Goal: Information Seeking & Learning: Find specific fact

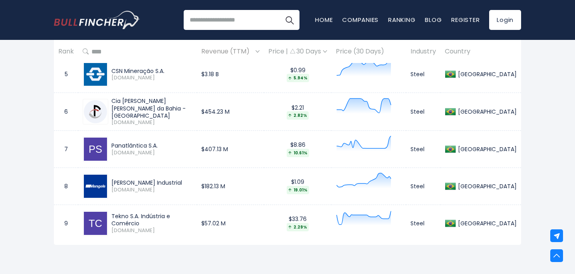
scroll to position [551, 0]
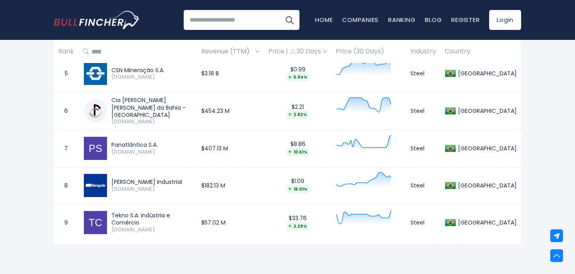
drag, startPoint x: 178, startPoint y: 184, endPoint x: 113, endPoint y: 182, distance: 65.1
click at [113, 182] on div "[PERSON_NAME] Industrial" at bounding box center [151, 181] width 81 height 7
copy div "[PERSON_NAME] Industrial"
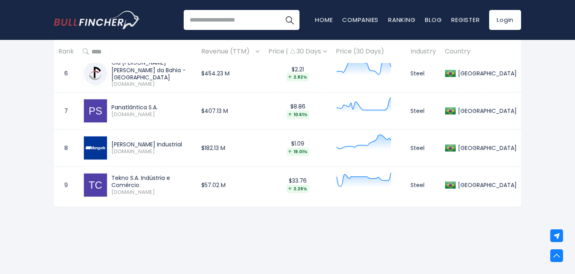
scroll to position [593, 0]
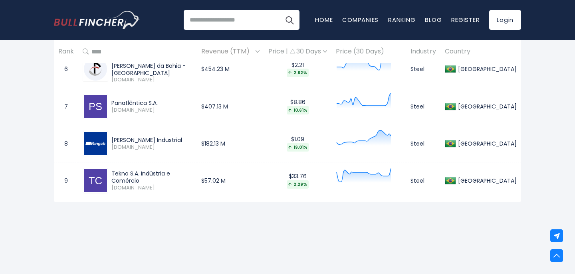
drag, startPoint x: 203, startPoint y: 177, endPoint x: 113, endPoint y: 172, distance: 90.4
click at [113, 172] on div "Tekno S.A. Indústria e Comércio [DOMAIN_NAME]" at bounding box center [138, 181] width 110 height 26
copy div "Tekno S.A. Indústria e Comércio"
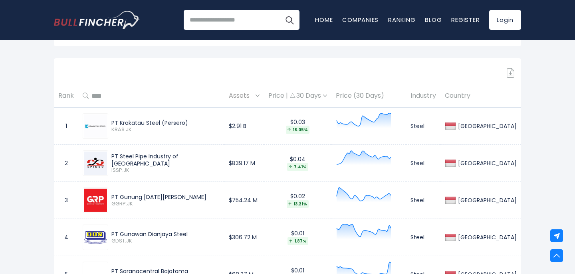
scroll to position [358, 0]
drag, startPoint x: 113, startPoint y: 123, endPoint x: 163, endPoint y: 123, distance: 49.5
click at [163, 123] on div "PT Krakatau Steel (Persero) KRAS.JK" at bounding box center [164, 126] width 112 height 14
copy div "PT Krakatau Steel"
drag, startPoint x: 114, startPoint y: 160, endPoint x: 212, endPoint y: 157, distance: 97.9
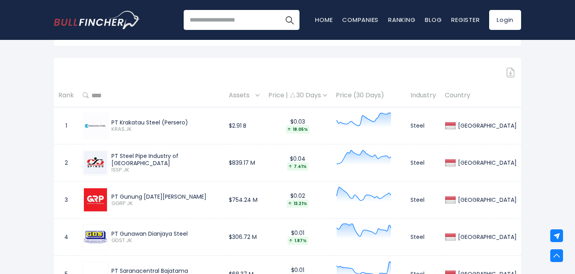
click at [212, 157] on div "PT Steel Pipe Industry of [GEOGRAPHIC_DATA]" at bounding box center [165, 160] width 109 height 14
copy div "PT Steel Pipe Industry of [GEOGRAPHIC_DATA]"
drag, startPoint x: 113, startPoint y: 196, endPoint x: 175, endPoint y: 196, distance: 62.3
click at [176, 196] on div "PT Gunung [DATE][PERSON_NAME] GGRP.JK" at bounding box center [164, 200] width 112 height 14
copy div "PT Gunung [DATE][PERSON_NAME]"
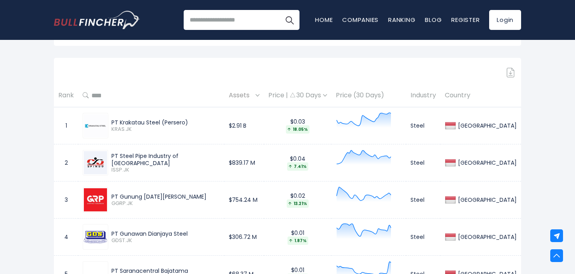
scroll to position [401, 0]
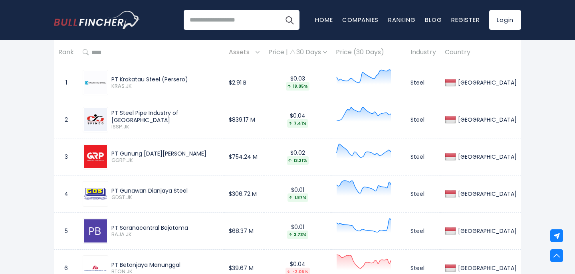
drag, startPoint x: 114, startPoint y: 188, endPoint x: 202, endPoint y: 188, distance: 88.2
click at [202, 188] on div "PT Gunawan Dianjaya Steel" at bounding box center [165, 190] width 109 height 7
copy div "PT Gunawan Dianjaya Steel"
drag, startPoint x: 115, startPoint y: 227, endPoint x: 194, endPoint y: 228, distance: 79.9
click at [194, 228] on div "PT Saranacentral Bajatama" at bounding box center [165, 227] width 109 height 7
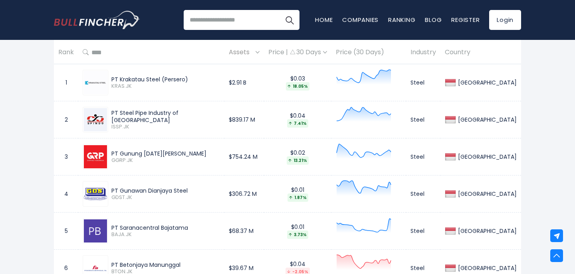
copy div "PT Saranacentral Bajatama"
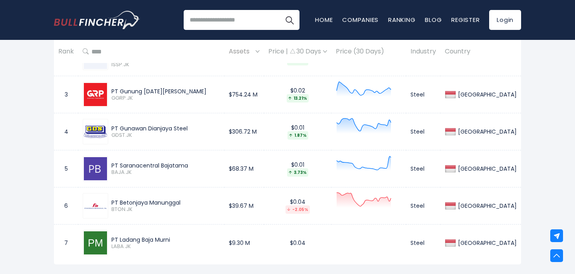
scroll to position [490, 0]
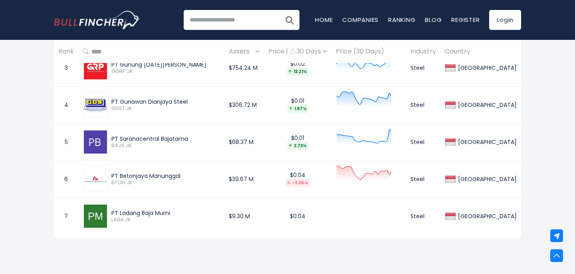
drag, startPoint x: 115, startPoint y: 174, endPoint x: 199, endPoint y: 174, distance: 84.2
click at [198, 174] on div "PT Betonjaya Manunggal" at bounding box center [165, 175] width 109 height 7
copy div "PT Betonjaya Manunggal"
drag, startPoint x: 115, startPoint y: 213, endPoint x: 182, endPoint y: 212, distance: 67.5
click at [182, 212] on div "PT Ladang Baja Murni" at bounding box center [165, 213] width 109 height 7
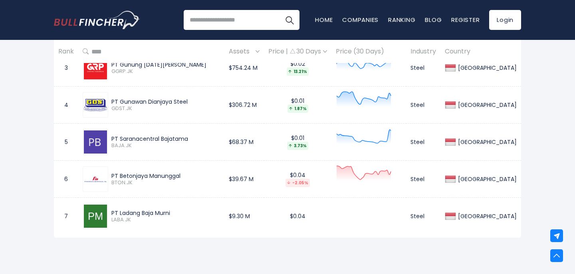
copy div "PT Ladang Baja Murni"
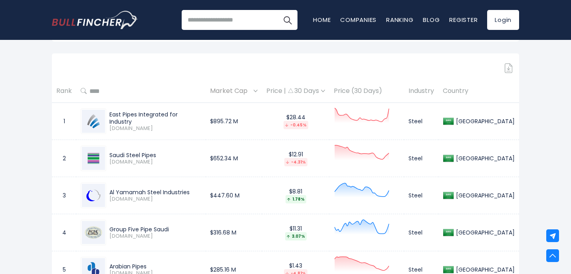
scroll to position [349, 0]
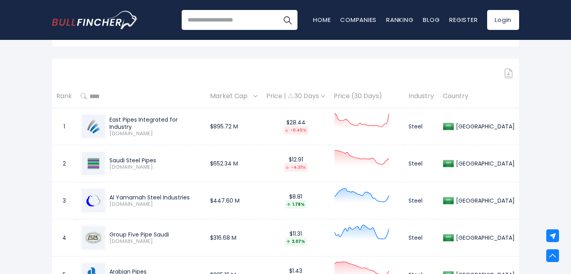
drag, startPoint x: 110, startPoint y: 119, endPoint x: 202, endPoint y: 121, distance: 91.9
click at [201, 121] on div "East Pipes Integrated for Industry" at bounding box center [155, 123] width 92 height 14
copy div "East Pipes Integrated for Industry"
drag, startPoint x: 107, startPoint y: 157, endPoint x: 160, endPoint y: 159, distance: 53.5
click at [160, 159] on div "Saudi Steel Pipes 1320.SR" at bounding box center [153, 164] width 95 height 14
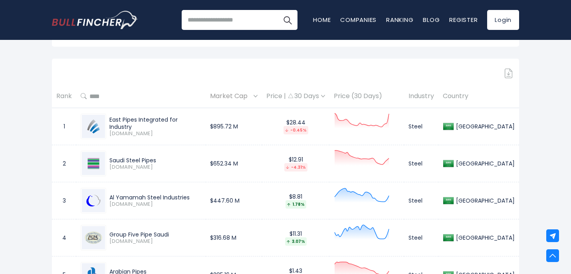
copy div "Saudi Steel Pipes"
drag, startPoint x: 109, startPoint y: 195, endPoint x: 198, endPoint y: 197, distance: 89.1
click at [198, 197] on div "Al Yamamah Steel Industries" at bounding box center [155, 197] width 92 height 7
copy div "Al Yamamah Steel Industries"
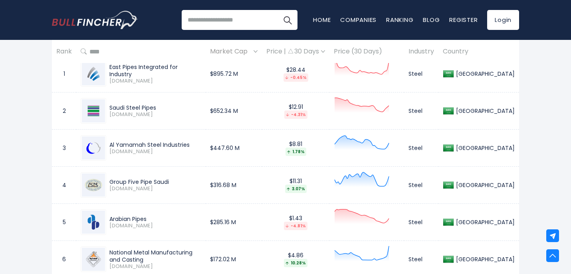
scroll to position [405, 0]
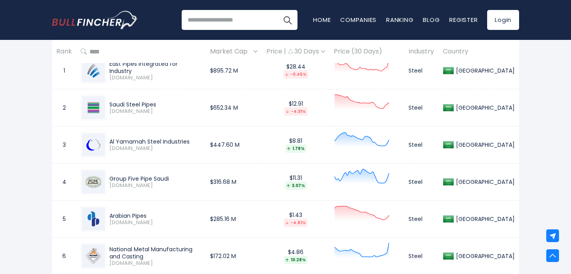
drag, startPoint x: 185, startPoint y: 182, endPoint x: 110, endPoint y: 178, distance: 75.6
click at [108, 180] on div "Group Five Pipe Saudi 9523.SR" at bounding box center [153, 182] width 95 height 14
click at [108, 174] on div "Group Five Pipe Saudi 9523.SR" at bounding box center [141, 182] width 121 height 26
drag, startPoint x: 109, startPoint y: 176, endPoint x: 174, endPoint y: 178, distance: 65.1
click at [174, 178] on div "Group Five Pipe Saudi 9523.SR" at bounding box center [153, 182] width 95 height 14
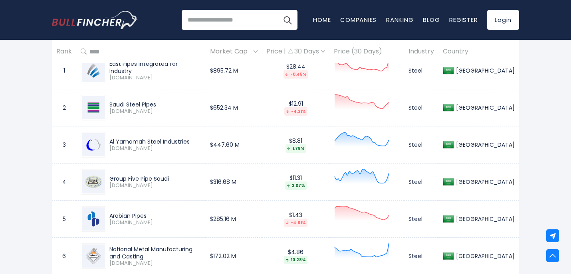
copy div "Group Five Pipe Saudi"
drag, startPoint x: 151, startPoint y: 217, endPoint x: 110, endPoint y: 211, distance: 41.6
click at [111, 211] on div "Arabian Pipes 2200.SR" at bounding box center [141, 219] width 121 height 26
copy div "Arabian Pipes"
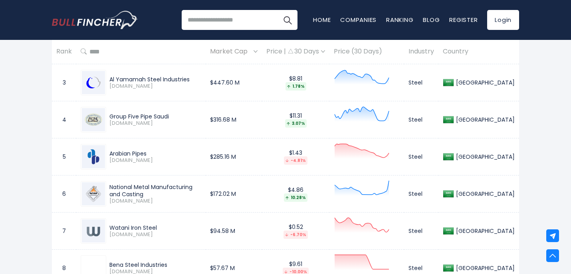
scroll to position [485, 0]
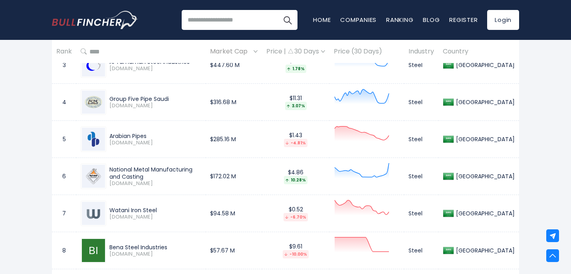
drag, startPoint x: 134, startPoint y: 179, endPoint x: 109, endPoint y: 168, distance: 27.2
click at [109, 169] on div "National Metal Manufacturing and Casting 2220.SR" at bounding box center [153, 176] width 95 height 21
copy div "National Metal Manufacturing and Casting"
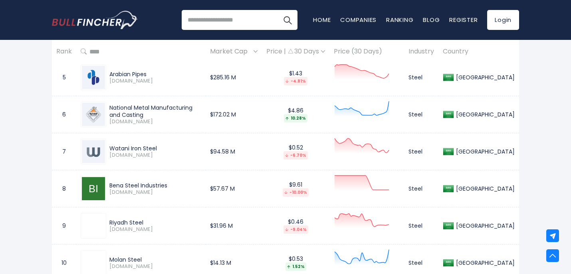
scroll to position [550, 0]
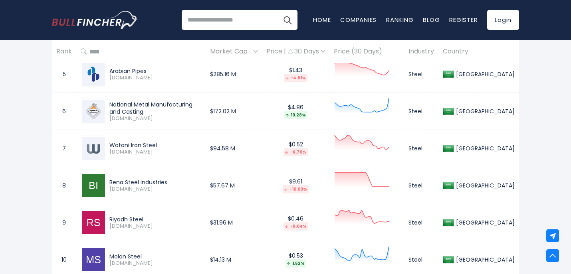
drag, startPoint x: 127, startPoint y: 146, endPoint x: 133, endPoint y: 146, distance: 6.0
click at [119, 146] on div "Watani Iron Steel" at bounding box center [155, 145] width 92 height 7
drag, startPoint x: 160, startPoint y: 147, endPoint x: 111, endPoint y: 145, distance: 49.6
click at [111, 145] on div "Watani Iron Steel" at bounding box center [155, 145] width 92 height 7
copy div "Watani Iron Steel"
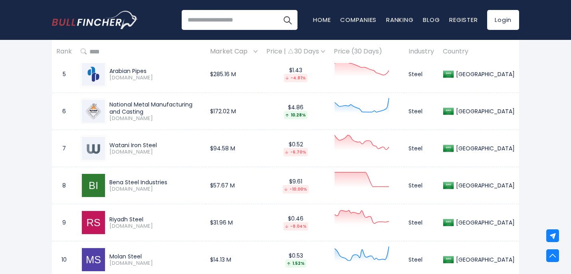
drag, startPoint x: 168, startPoint y: 179, endPoint x: 105, endPoint y: 175, distance: 63.6
click at [105, 175] on div "Bena Steel Industries 9563.SR" at bounding box center [141, 186] width 121 height 26
copy div "Bena Steel Industries"
drag, startPoint x: 147, startPoint y: 219, endPoint x: 111, endPoint y: 214, distance: 36.6
click at [111, 214] on div "Riyadh Steel 9588.SR" at bounding box center [141, 223] width 121 height 26
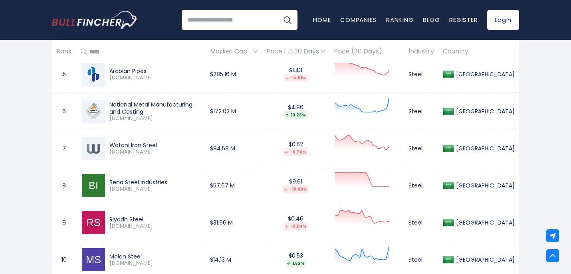
copy div "Riyadh Steel"
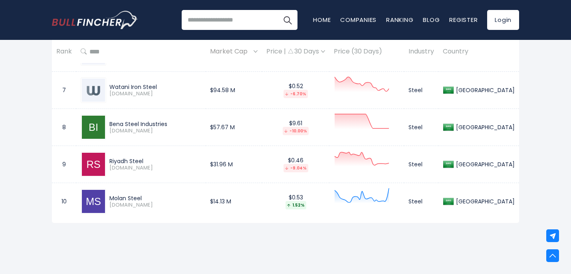
scroll to position [616, 0]
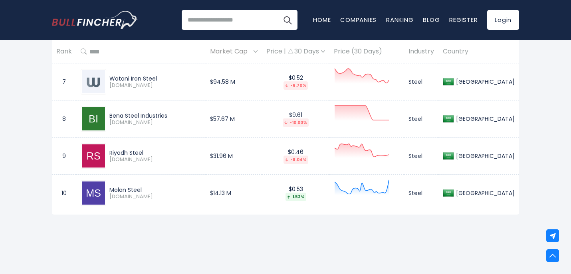
click at [147, 186] on div "Molan Steel 9553.SR" at bounding box center [141, 193] width 121 height 26
copy div "Molan Steel"
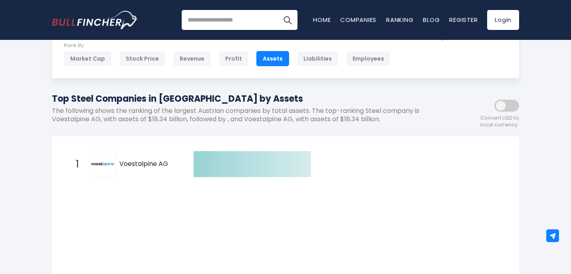
scroll to position [96, 0]
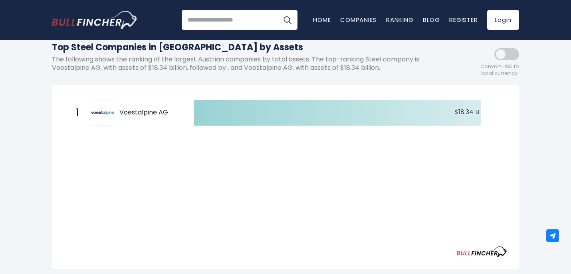
drag, startPoint x: 115, startPoint y: 109, endPoint x: 175, endPoint y: 113, distance: 60.0
click at [175, 113] on div "1 Voestalpine AG VOE.VI" at bounding box center [126, 113] width 108 height 26
drag, startPoint x: 174, startPoint y: 113, endPoint x: 130, endPoint y: 108, distance: 44.9
click at [125, 111] on span "Voestalpine AG" at bounding box center [149, 113] width 60 height 8
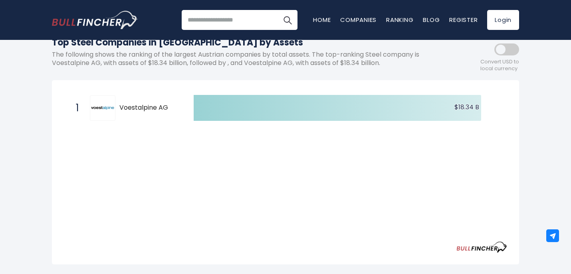
scroll to position [100, 0]
drag, startPoint x: 175, startPoint y: 113, endPoint x: 117, endPoint y: 107, distance: 58.6
click at [117, 107] on div "1 Voestalpine AG VOE.VI" at bounding box center [126, 109] width 108 height 26
drag, startPoint x: 121, startPoint y: 107, endPoint x: 171, endPoint y: 106, distance: 49.5
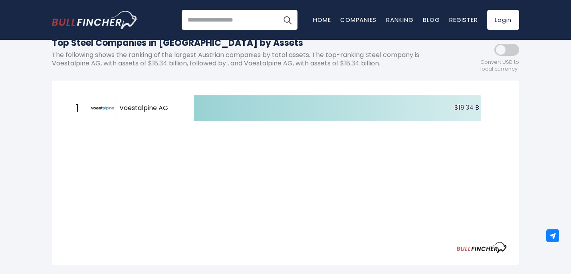
click at [172, 105] on span "Voestalpine AG" at bounding box center [149, 108] width 60 height 8
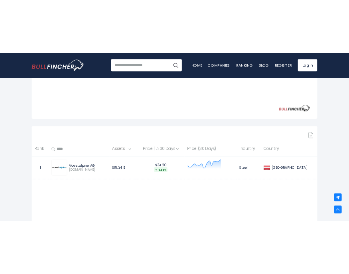
scroll to position [287, 0]
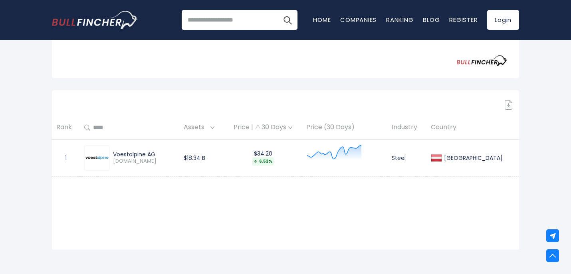
drag, startPoint x: 116, startPoint y: 154, endPoint x: 175, endPoint y: 152, distance: 59.5
click at [175, 153] on div "Voestalpine AG" at bounding box center [144, 154] width 62 height 7
click at [165, 157] on div "Voestalpine AG" at bounding box center [144, 154] width 62 height 7
drag, startPoint x: 161, startPoint y: 155, endPoint x: 117, endPoint y: 155, distance: 44.3
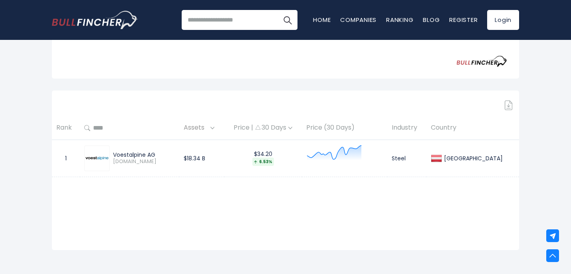
click at [117, 155] on div "Voestalpine AG" at bounding box center [144, 154] width 62 height 7
copy div "Voestalpine AG"
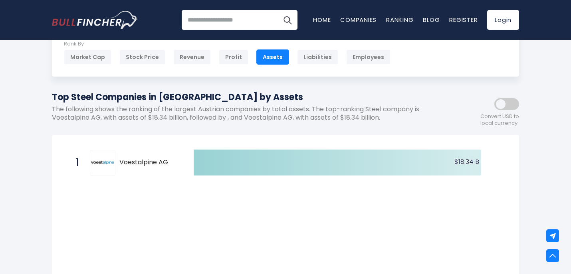
scroll to position [0, 0]
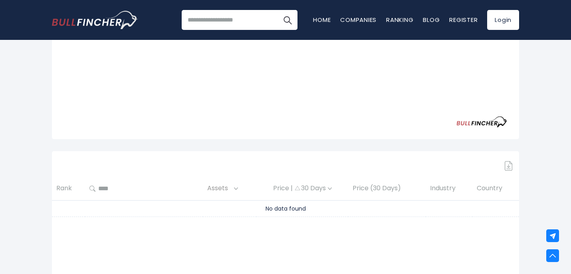
scroll to position [238, 0]
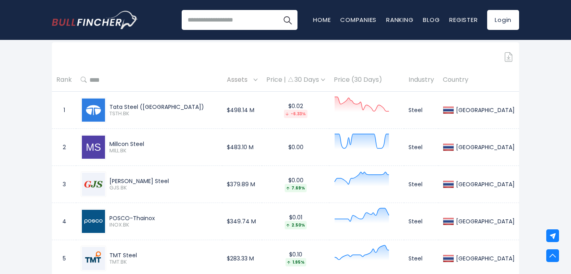
scroll to position [372, 0]
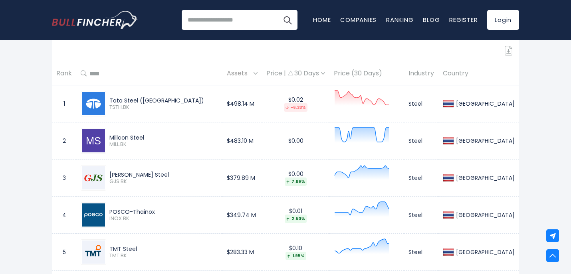
drag, startPoint x: 139, startPoint y: 175, endPoint x: 110, endPoint y: 173, distance: 28.8
click at [110, 173] on div "G J Steel GJS.BK" at bounding box center [162, 178] width 112 height 14
copy div "G J Steel"
drag, startPoint x: 141, startPoint y: 246, endPoint x: 114, endPoint y: 244, distance: 27.2
click at [114, 244] on div "TMT Steel TMT.BK" at bounding box center [149, 253] width 137 height 26
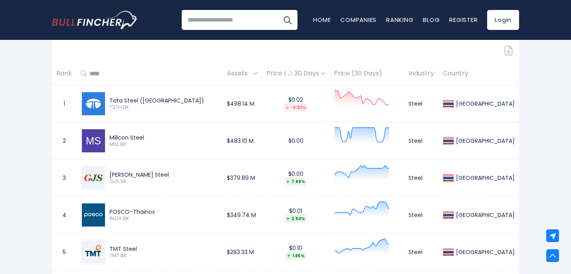
copy div "TMT Steel"
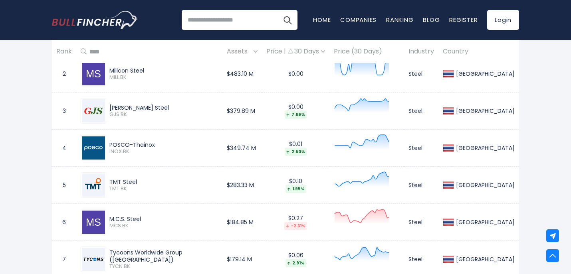
scroll to position [443, 0]
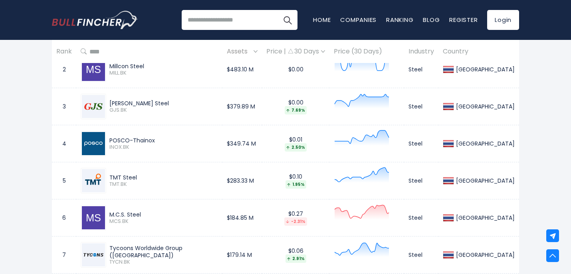
drag, startPoint x: 150, startPoint y: 214, endPoint x: 113, endPoint y: 212, distance: 37.2
click at [113, 212] on div "M.C.S. Steel" at bounding box center [163, 214] width 109 height 7
copy div "M.C.S. Steel"
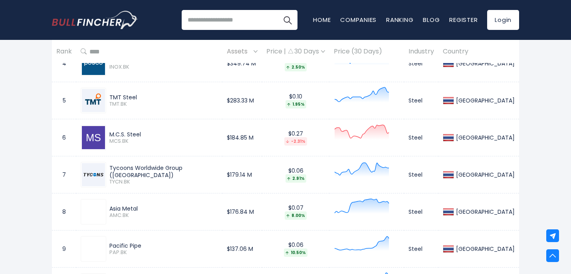
scroll to position [524, 0]
drag, startPoint x: 218, startPoint y: 173, endPoint x: 111, endPoint y: 172, distance: 106.6
click at [111, 172] on div "Tycoons Worldwide Group (Thailand)" at bounding box center [163, 171] width 109 height 14
copy div "Tycoons Worldwide Group (Thailand)"
drag, startPoint x: 141, startPoint y: 202, endPoint x: 144, endPoint y: 207, distance: 5.5
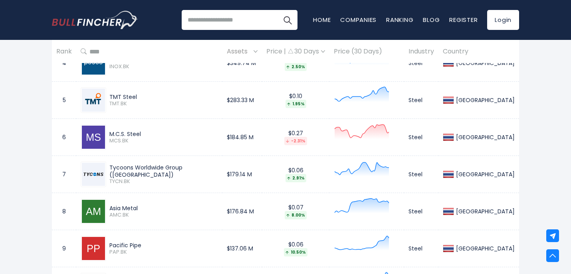
click at [144, 207] on div "Asia Metal AMC.BK" at bounding box center [149, 212] width 137 height 26
copy div "Asia Metal"
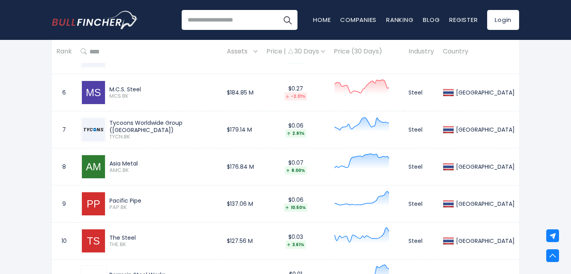
scroll to position [570, 0]
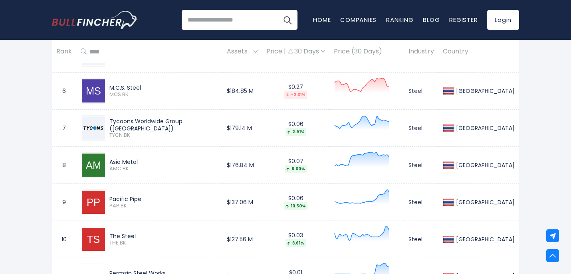
drag, startPoint x: 146, startPoint y: 198, endPoint x: 112, endPoint y: 197, distance: 34.0
click at [112, 197] on div "Pacific Pipe" at bounding box center [163, 199] width 109 height 7
copy div "Pacific Pipe"
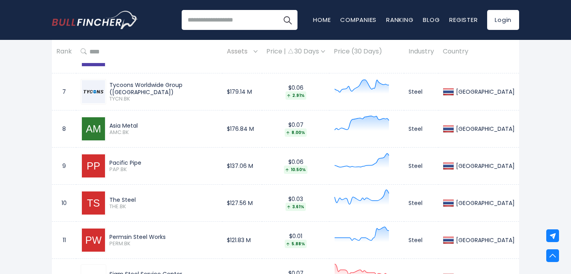
scroll to position [610, 0]
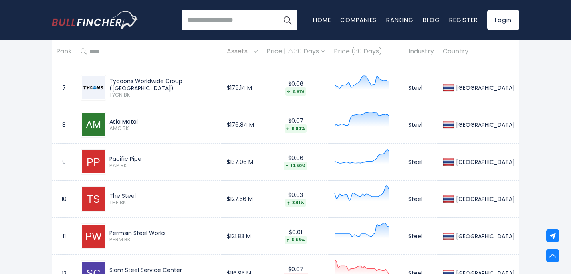
drag, startPoint x: 142, startPoint y: 195, endPoint x: 111, endPoint y: 196, distance: 30.8
click at [111, 196] on div "The Steel THE.BK" at bounding box center [162, 199] width 112 height 14
copy div "The Steel"
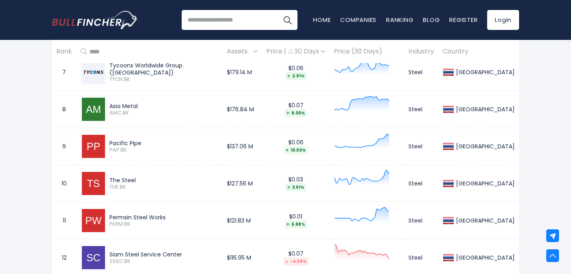
scroll to position [631, 0]
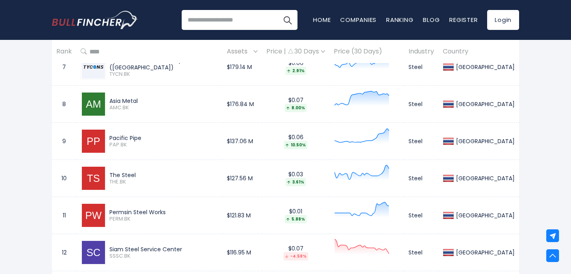
drag, startPoint x: 176, startPoint y: 214, endPoint x: 111, endPoint y: 212, distance: 64.3
click at [111, 212] on div "Permsin Steel Works" at bounding box center [163, 212] width 109 height 7
copy div "Permsin Steel Works"
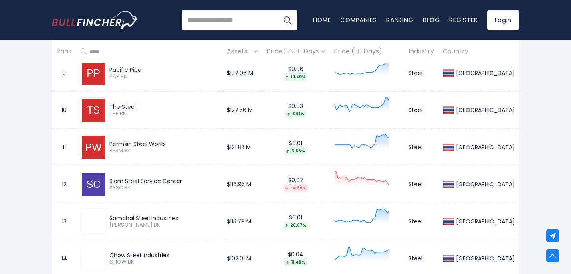
scroll to position [711, 0]
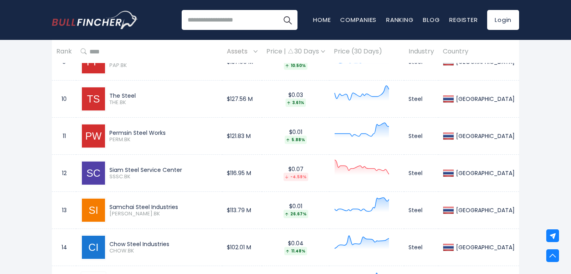
drag, startPoint x: 188, startPoint y: 172, endPoint x: 110, endPoint y: 168, distance: 77.5
click at [110, 169] on div "Siam Steel Service Center SSSC.BK" at bounding box center [162, 173] width 112 height 14
copy div "Siam Steel Service Center"
drag, startPoint x: 180, startPoint y: 208, endPoint x: 112, endPoint y: 209, distance: 67.9
click at [112, 209] on div "Samchai Steel Industries" at bounding box center [163, 207] width 109 height 7
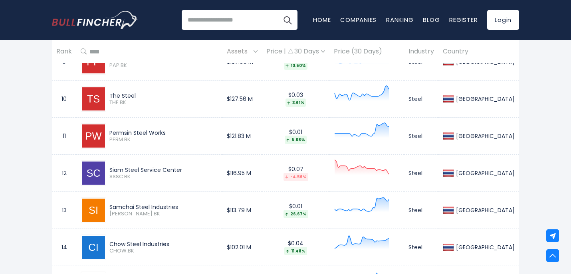
copy div "Samchai Steel Industries"
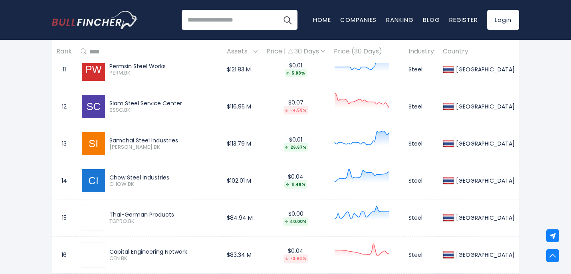
scroll to position [783, 0]
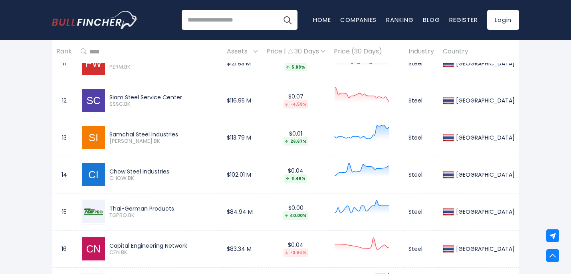
drag, startPoint x: 177, startPoint y: 172, endPoint x: 105, endPoint y: 172, distance: 72.7
click at [105, 172] on div "Chow Steel Industries CHOW.BK" at bounding box center [149, 175] width 137 height 26
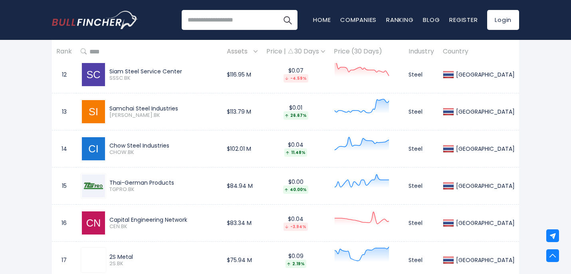
scroll to position [815, 0]
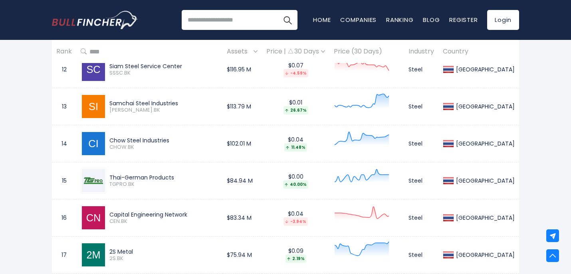
drag, startPoint x: 178, startPoint y: 176, endPoint x: 109, endPoint y: 175, distance: 69.1
click at [109, 175] on div "Thai-German Products TGPRO.BK" at bounding box center [162, 181] width 112 height 14
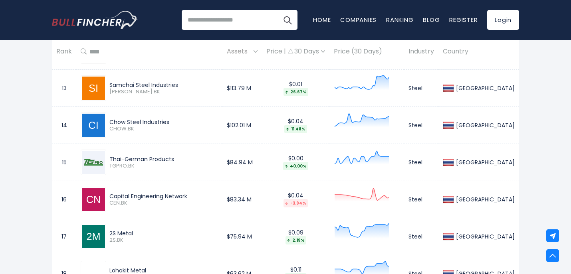
scroll to position [834, 0]
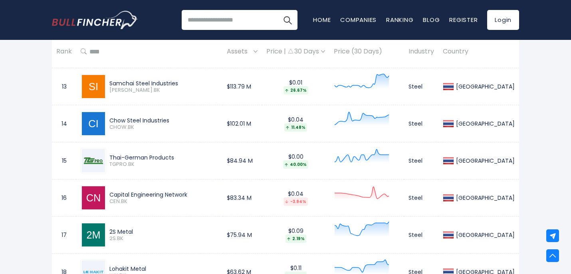
drag, startPoint x: 192, startPoint y: 195, endPoint x: 110, endPoint y: 191, distance: 81.9
click at [110, 191] on div "Capital Engineering Network CEN.BK" at bounding box center [162, 198] width 112 height 14
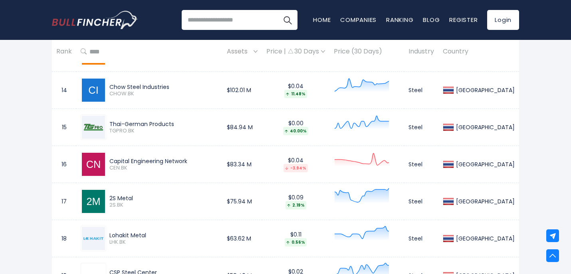
scroll to position [884, 0]
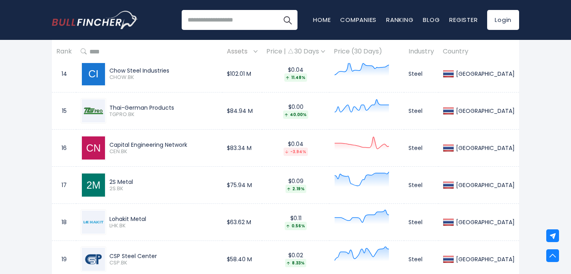
drag, startPoint x: 137, startPoint y: 182, endPoint x: 109, endPoint y: 181, distance: 28.0
click at [109, 181] on div "2S Metal 2S.BK" at bounding box center [162, 185] width 112 height 14
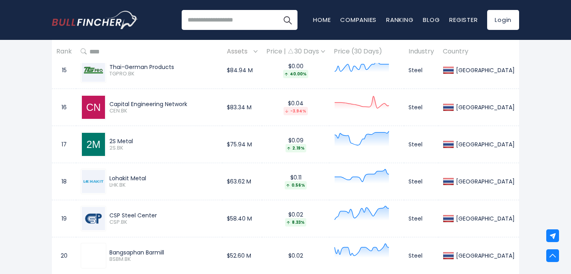
scroll to position [934, 0]
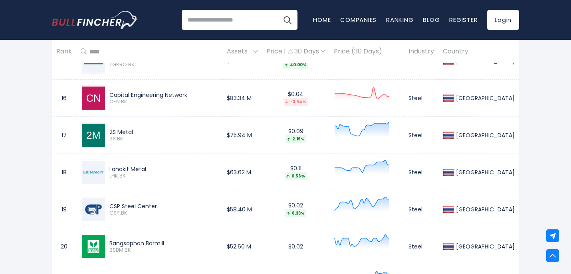
drag, startPoint x: 152, startPoint y: 170, endPoint x: 111, endPoint y: 168, distance: 41.2
click at [111, 168] on div "Lohakit Metal LHK.BK" at bounding box center [162, 173] width 112 height 14
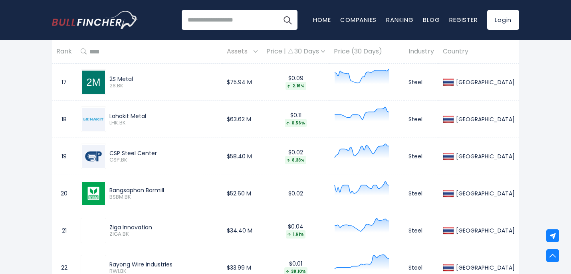
scroll to position [991, 0]
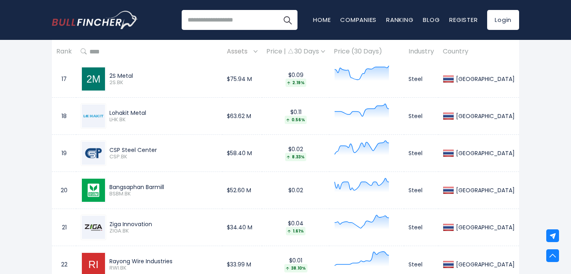
drag, startPoint x: 159, startPoint y: 150, endPoint x: 110, endPoint y: 150, distance: 48.7
click at [110, 150] on div "CSP Steel Center CSP.BK" at bounding box center [162, 154] width 112 height 14
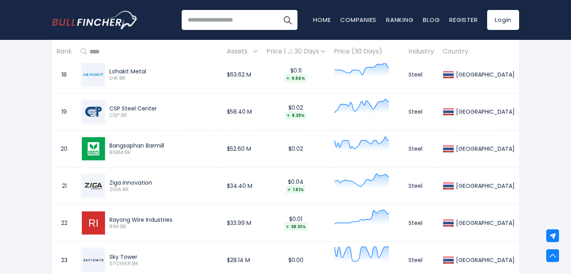
scroll to position [1035, 0]
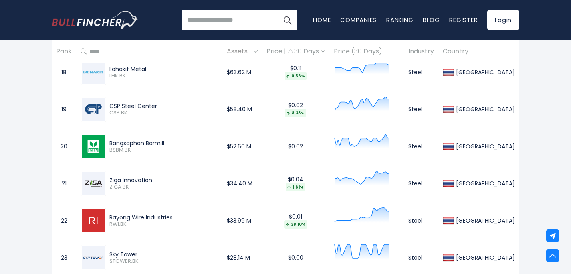
drag, startPoint x: 174, startPoint y: 144, endPoint x: 113, endPoint y: 141, distance: 61.6
click at [113, 141] on div "Bangsaphan Barmill" at bounding box center [163, 143] width 109 height 7
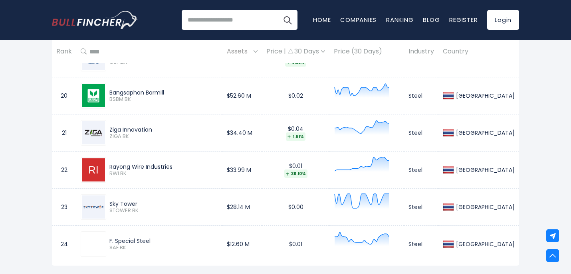
scroll to position [1090, 0]
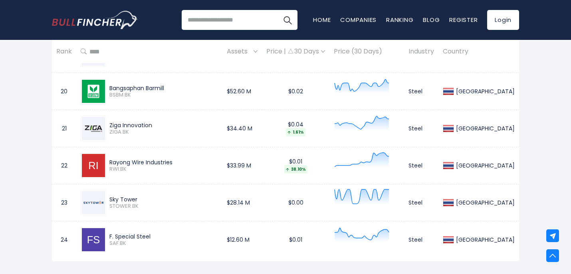
click at [154, 126] on div "Ziga Innovation" at bounding box center [163, 125] width 109 height 7
drag, startPoint x: 162, startPoint y: 236, endPoint x: 111, endPoint y: 232, distance: 51.6
click at [111, 232] on div "F. Special Steel SAF.BK" at bounding box center [149, 240] width 137 height 26
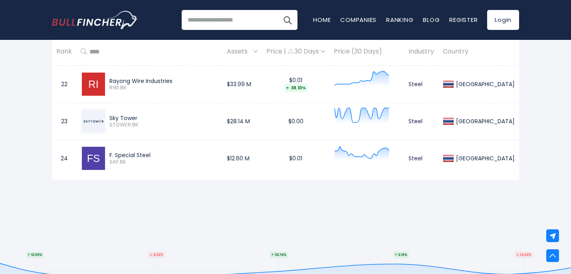
scroll to position [1167, 0]
